Goal: Information Seeking & Learning: Compare options

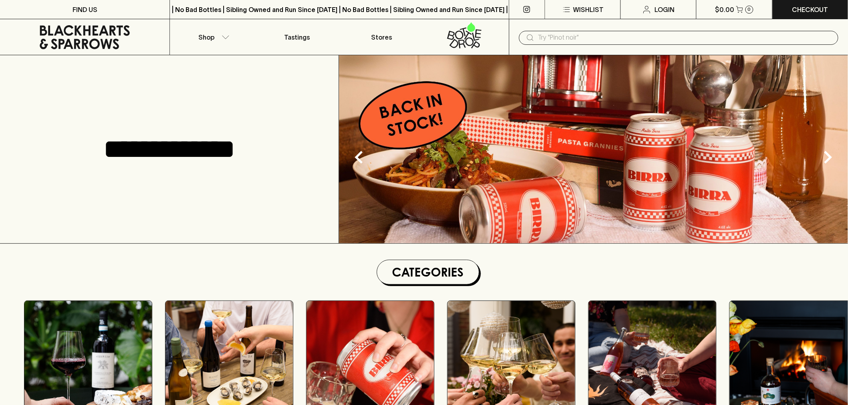
click at [555, 37] on input "text" at bounding box center [685, 37] width 294 height 13
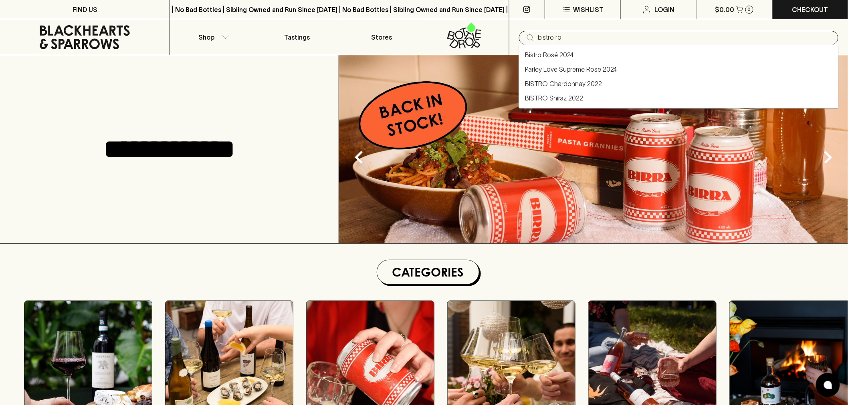
click at [565, 55] on link "Bistro Rosé 2024" at bounding box center [549, 55] width 48 height 10
type input "Bistro Rosé 2024"
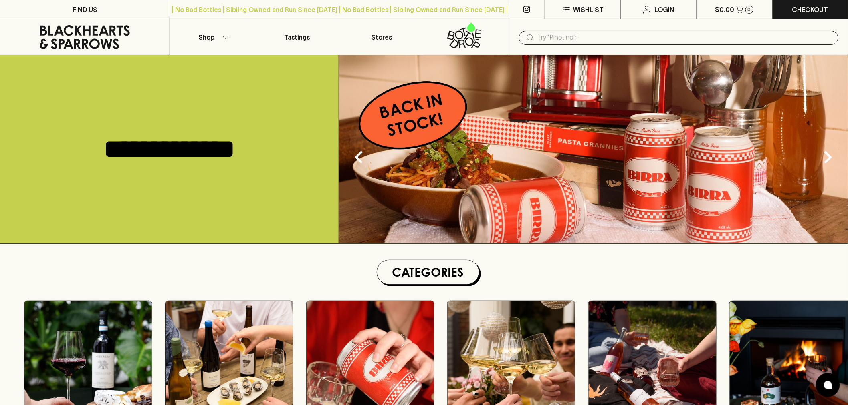
click at [570, 33] on input "text" at bounding box center [685, 37] width 294 height 13
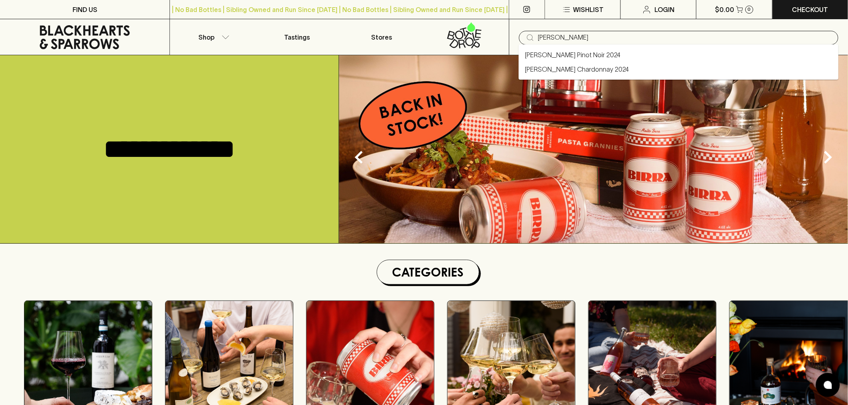
click at [566, 69] on link "Rob Hall Chardonnay 2024" at bounding box center [577, 69] width 104 height 10
type input "Rob Hall Chardonnay 2024"
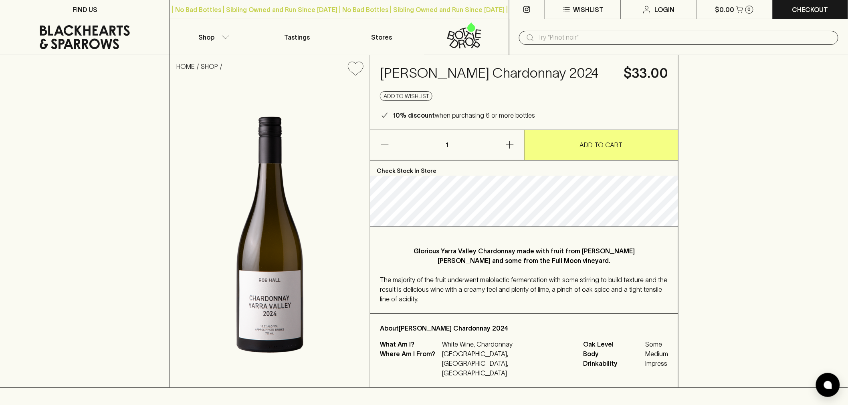
click at [449, 74] on h4 "Rob Hall Chardonnay 2024" at bounding box center [497, 73] width 234 height 17
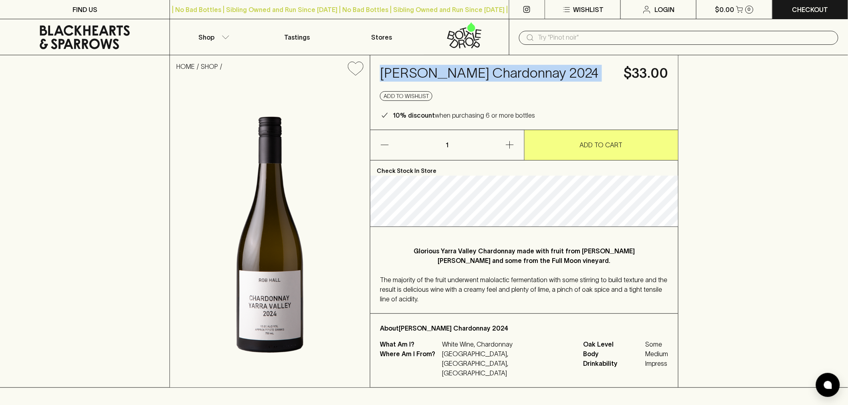
click at [449, 74] on h4 "Rob Hall Chardonnay 2024" at bounding box center [497, 73] width 234 height 17
copy h4 "Rob Hall Chardonnay 2024"
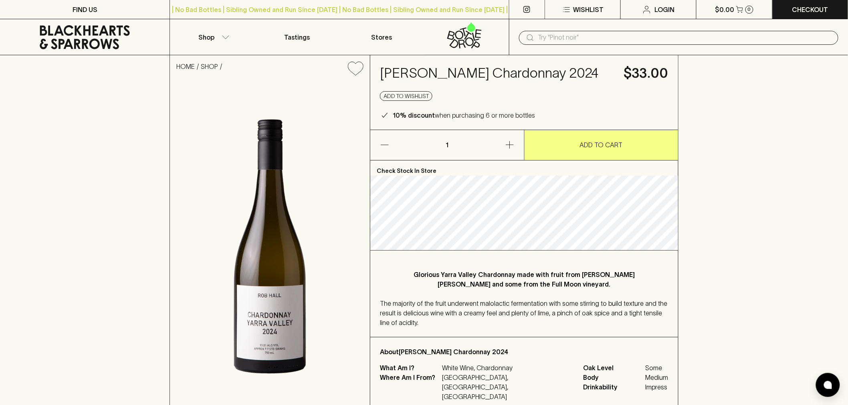
click at [492, 366] on p "White Wine, Chardonnay" at bounding box center [508, 368] width 132 height 10
copy p "Chardonnay"
drag, startPoint x: 514, startPoint y: 378, endPoint x: 469, endPoint y: 378, distance: 45.3
click at [469, 378] on p "Australia, Victoria, Yarra Valley" at bounding box center [508, 387] width 132 height 29
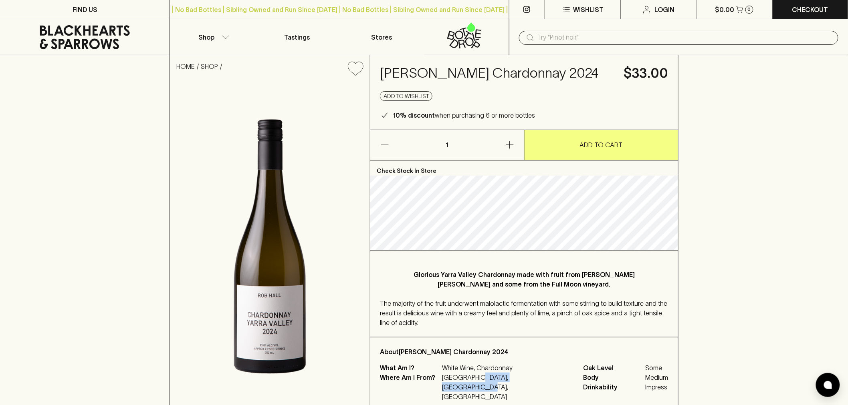
copy p "Victoria, Yarra Valley"
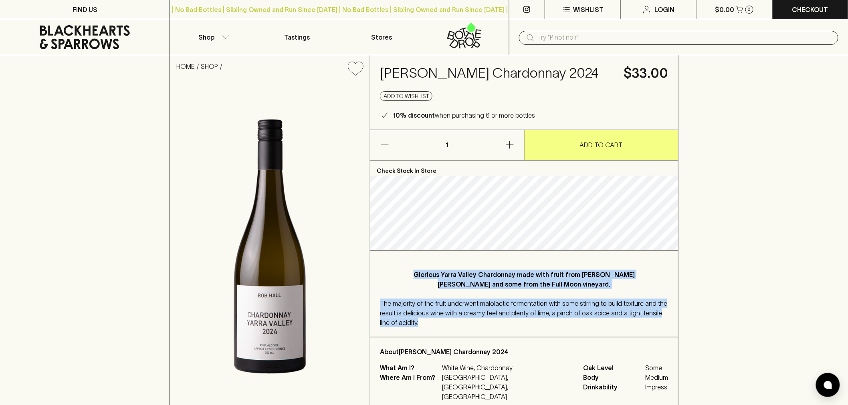
drag, startPoint x: 399, startPoint y: 274, endPoint x: 536, endPoint y: 297, distance: 138.2
click at [640, 325] on div "Glorious Yarra Valley Chardonnay made with fruit from Rob Hall's Harriet vineya…" at bounding box center [524, 294] width 308 height 87
copy div "Glorious Yarra Valley Chardonnay made with fruit from Rob Hall's Harriet vineya…"
click at [540, 314] on span "The majority of the fruit underwent malolactic fermentation with some stirring …" at bounding box center [523, 313] width 287 height 26
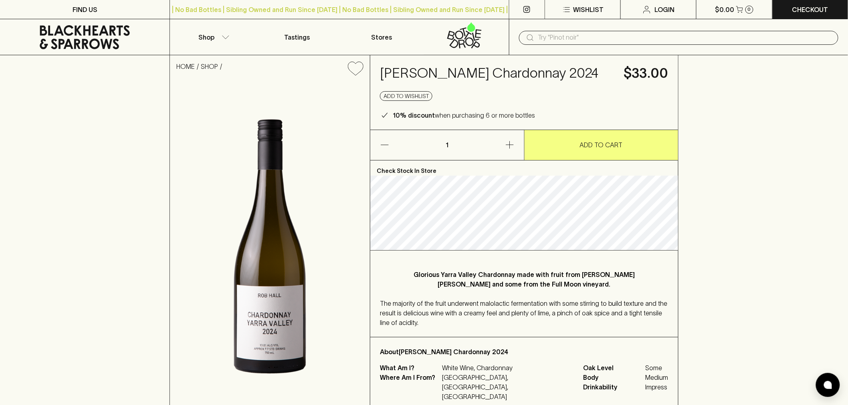
click at [497, 306] on span "The majority of the fruit underwent malolactic fermentation with some stirring …" at bounding box center [523, 313] width 287 height 26
click at [450, 72] on h4 "Rob Hall Chardonnay 2024" at bounding box center [497, 73] width 234 height 17
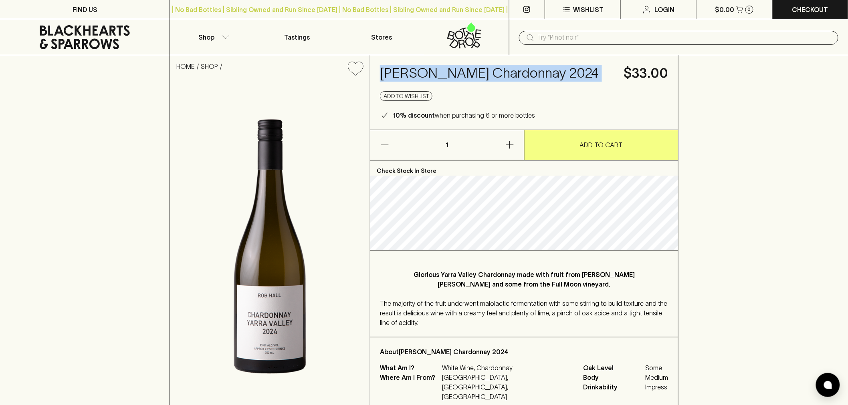
click at [450, 72] on h4 "Rob Hall Chardonnay 2024" at bounding box center [497, 73] width 234 height 17
copy h4 "Rob Hall Chardonnay 2024"
click at [93, 38] on icon at bounding box center [84, 37] width 157 height 24
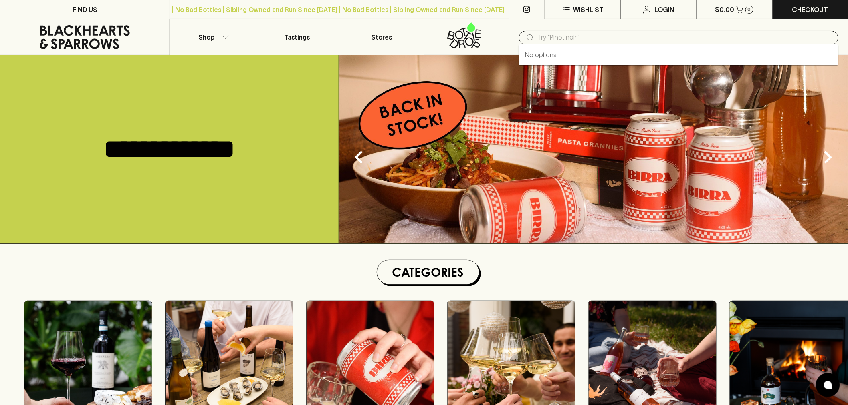
click at [587, 37] on input "text" at bounding box center [685, 37] width 294 height 13
paste input "La Violetta Patio Nat Pet Nat Riesling + Muscat 2024"
type input "La Violetta Patio Nat Pet Nat Riesling + Muscat 2024"
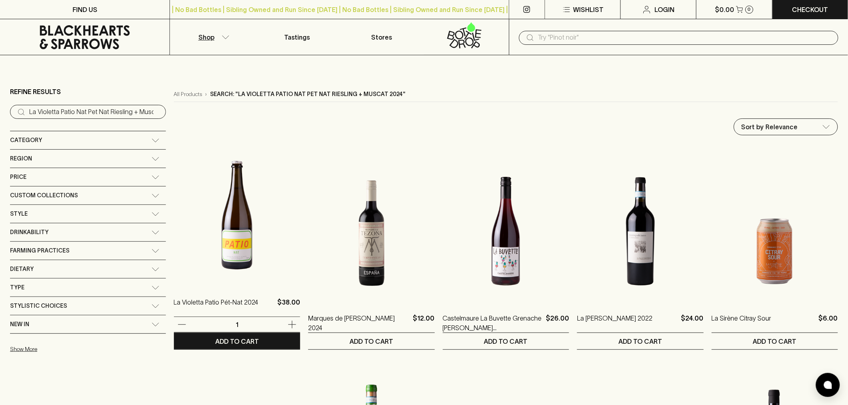
click at [192, 244] on img at bounding box center [237, 215] width 126 height 140
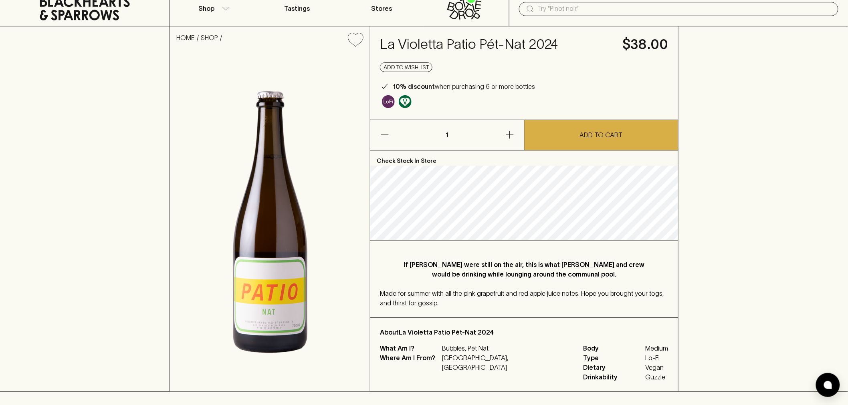
scroll to position [44, 0]
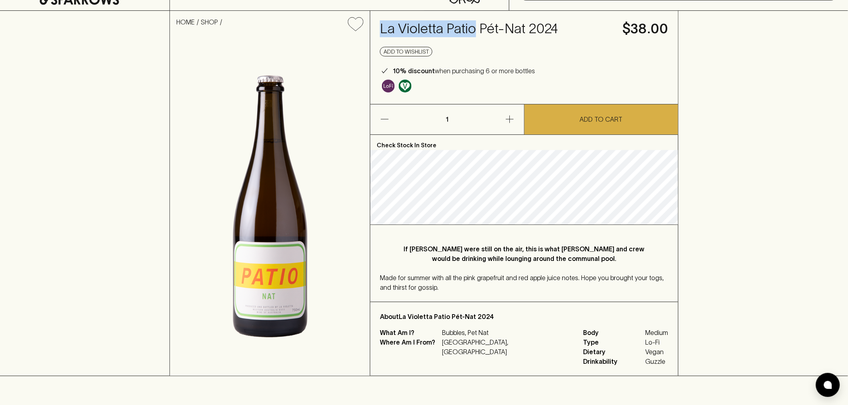
drag, startPoint x: 381, startPoint y: 30, endPoint x: 474, endPoint y: 30, distance: 92.9
click at [474, 30] on h4 "La Violetta Patio Pét-Nat 2024" at bounding box center [496, 28] width 233 height 17
copy h4 "La Violetta Patio"
click at [447, 27] on h4 "La Violetta Patio Pét-Nat 2024" at bounding box center [496, 28] width 233 height 17
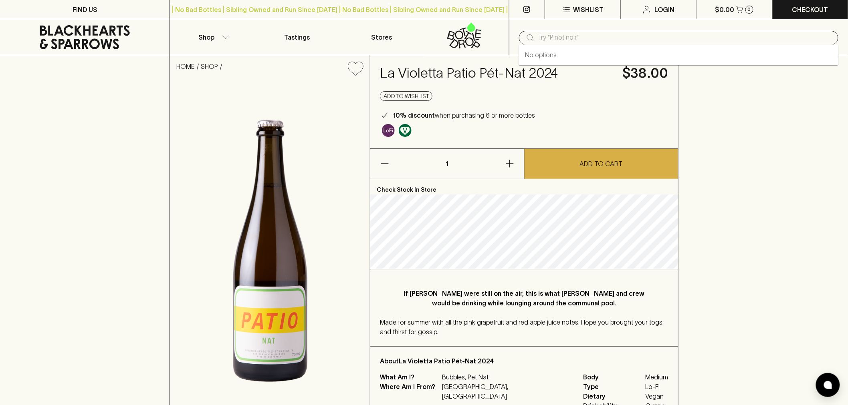
click at [564, 37] on input "text" at bounding box center [685, 37] width 294 height 13
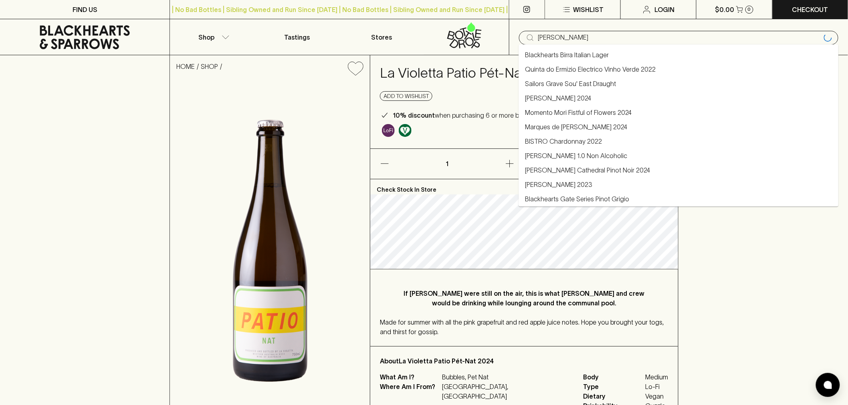
type input "amaya"
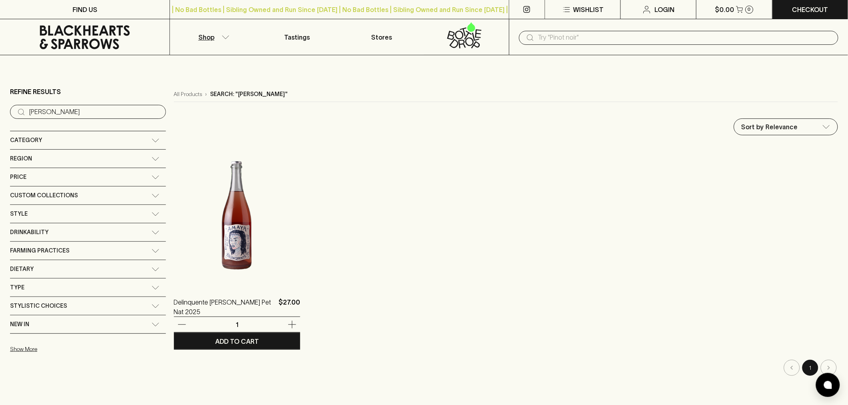
click at [199, 211] on img at bounding box center [237, 215] width 126 height 140
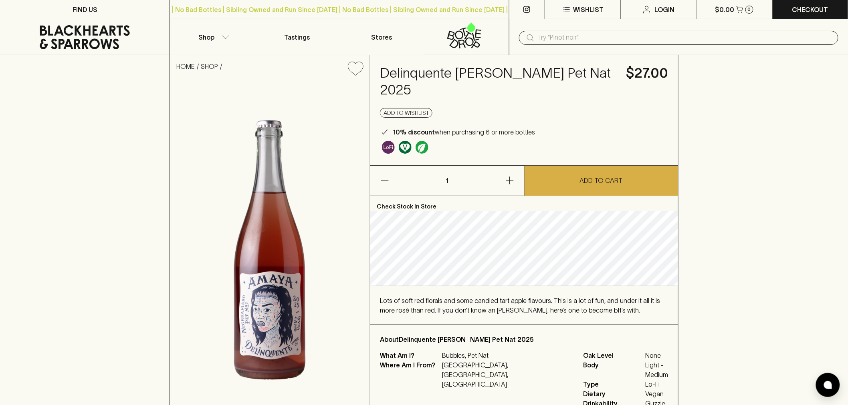
click at [551, 38] on input "text" at bounding box center [685, 37] width 294 height 13
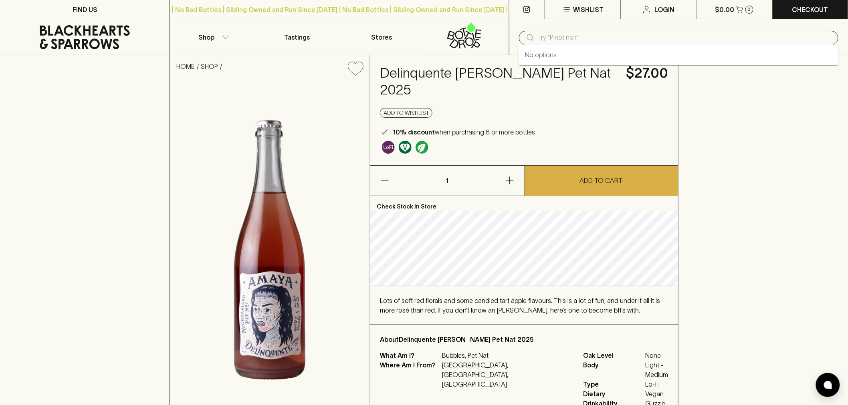
paste input "Blood Moon Vita Schioppettino Sangiovese Nero Blend 2024"
type input "Blood Moon Vita Schioppettino Sangiovese Nero Blend 2024"
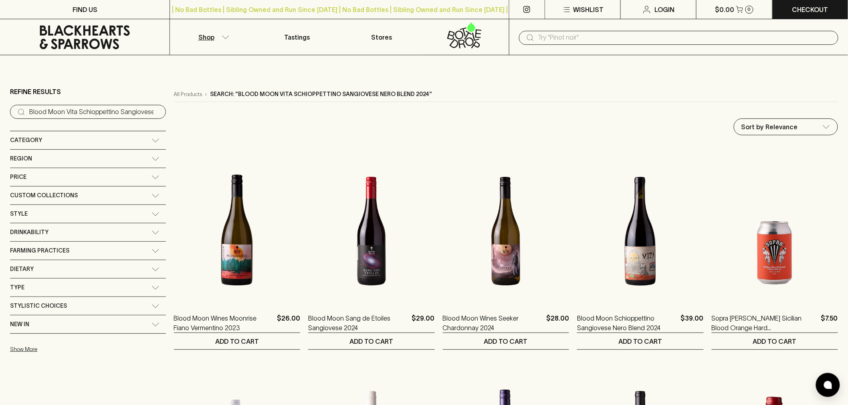
click at [73, 20] on link at bounding box center [84, 37] width 169 height 36
